Goal: Navigation & Orientation: Find specific page/section

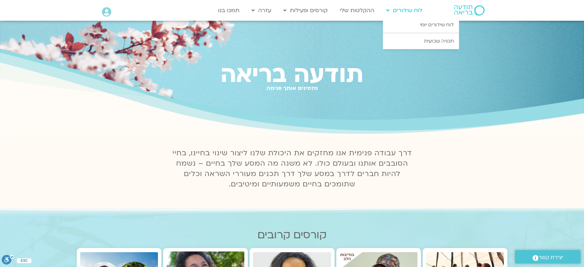
click at [390, 10] on icon at bounding box center [387, 10] width 3 height 5
click at [432, 29] on link "לוח שידורים יומי" at bounding box center [421, 25] width 76 height 16
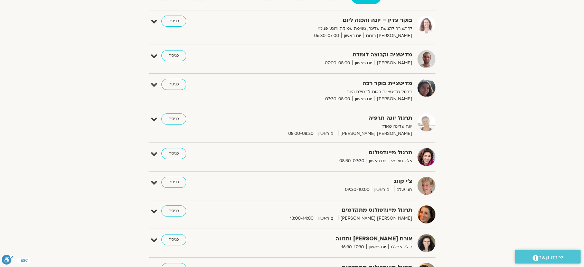
scroll to position [123, 0]
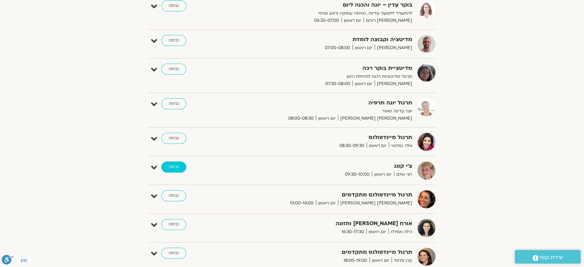
click at [176, 165] on link "כניסה" at bounding box center [173, 166] width 25 height 11
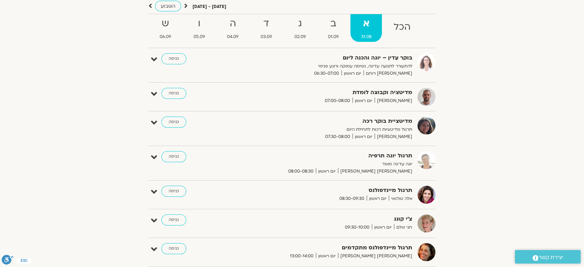
scroll to position [55, 0]
